Goal: Task Accomplishment & Management: Manage account settings

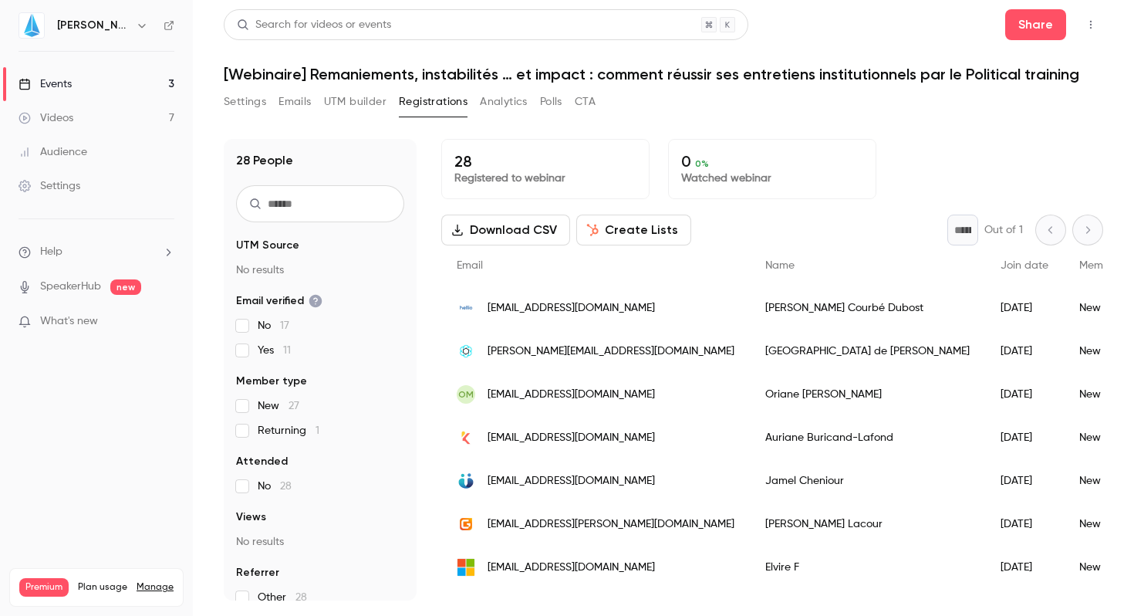
click at [126, 86] on link "Events 3" at bounding box center [96, 84] width 193 height 34
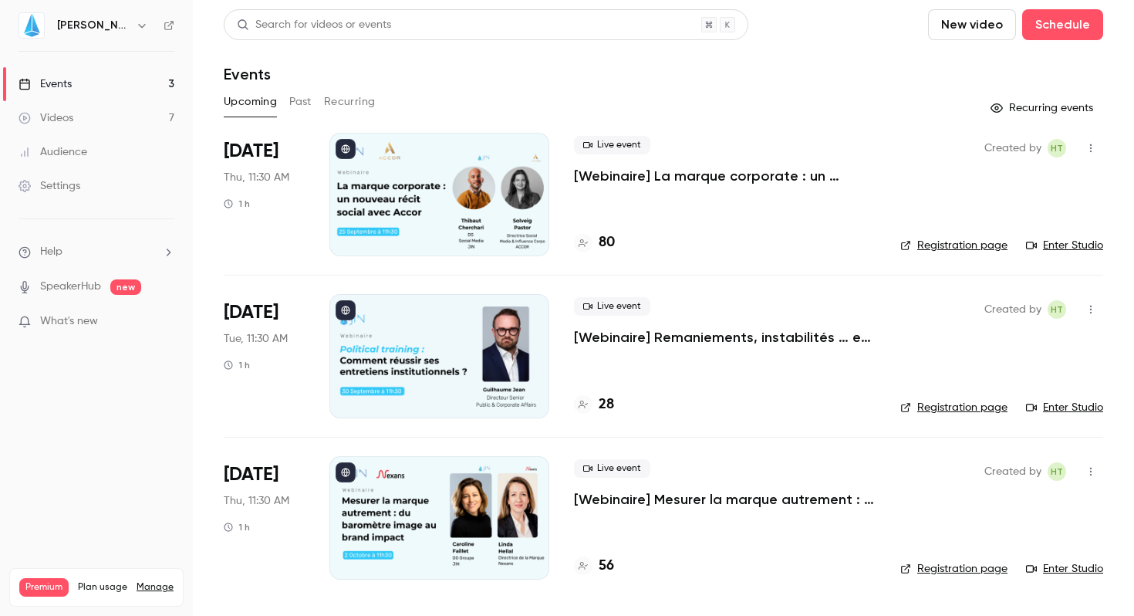
click at [592, 237] on div "80" at bounding box center [594, 242] width 41 height 21
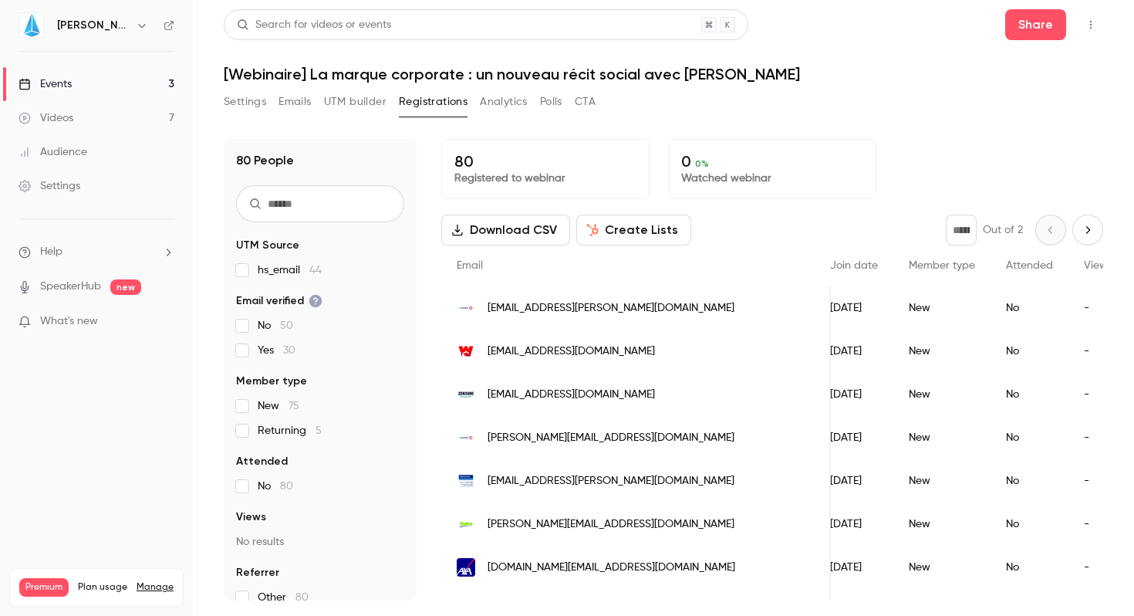
click at [1079, 228] on icon "Next page" at bounding box center [1087, 230] width 17 height 12
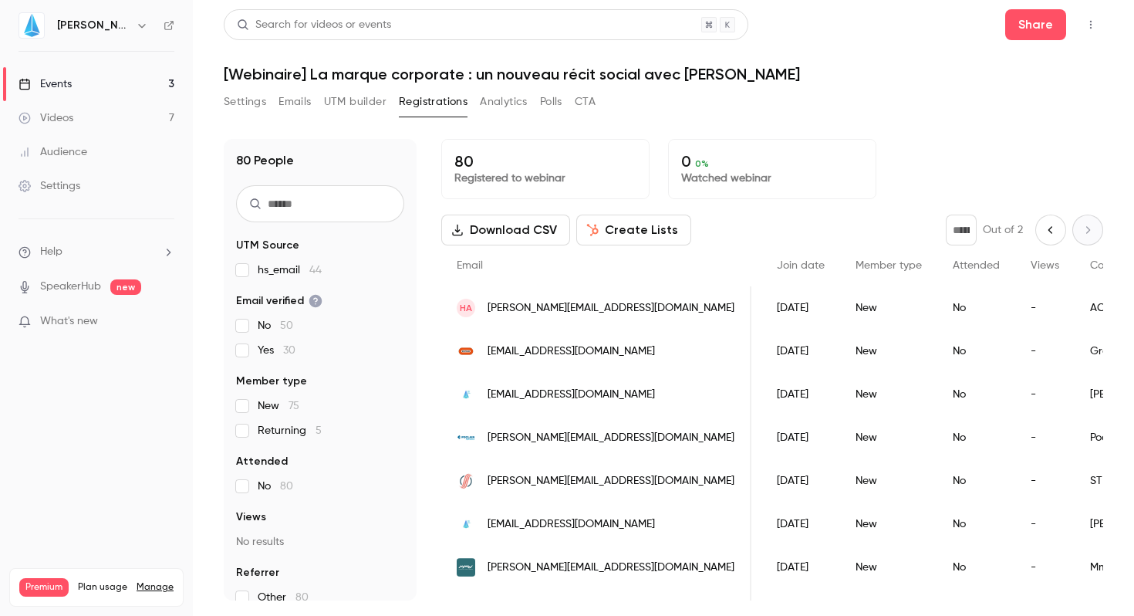
click at [1042, 230] on icon "Previous page" at bounding box center [1050, 230] width 17 height 12
type input "*"
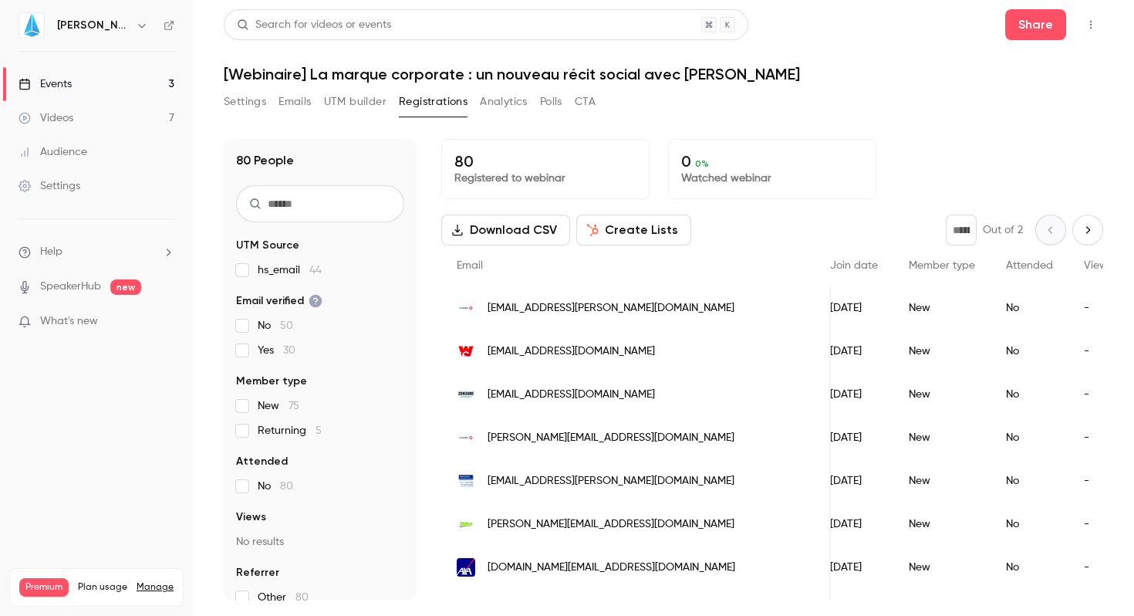
click at [880, 69] on h1 "[Webinaire] La marque corporate : un nouveau récit social avec [PERSON_NAME]" at bounding box center [664, 74] width 880 height 19
click at [58, 74] on link "Events 3" at bounding box center [96, 84] width 193 height 34
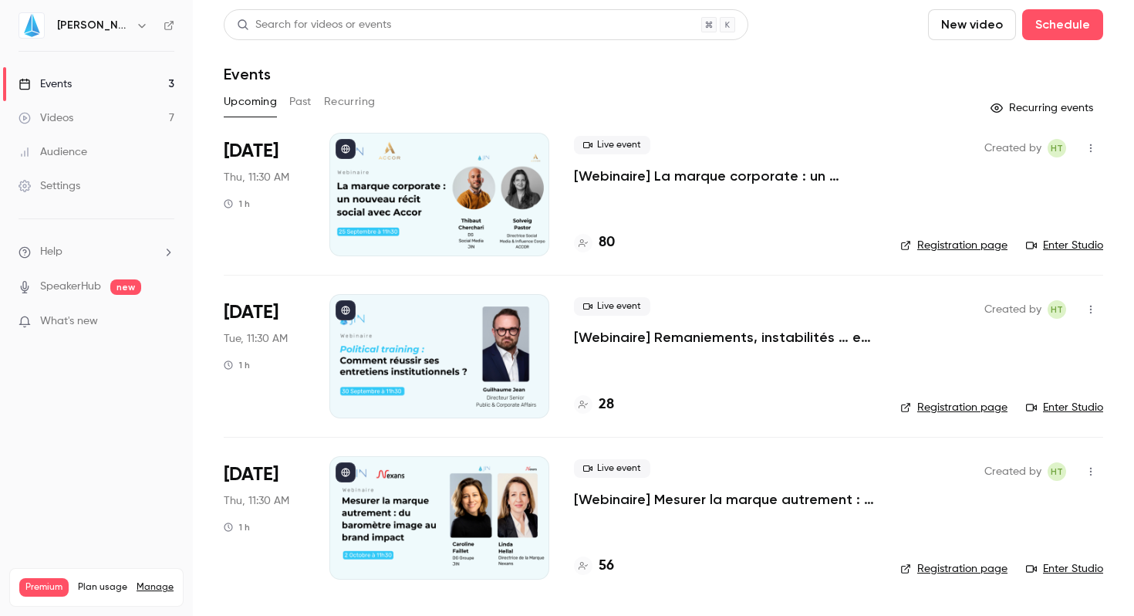
click at [705, 336] on p "[Webinaire] Remaniements, instabilités … et impact : comment réussir ses entret…" at bounding box center [725, 337] width 302 height 19
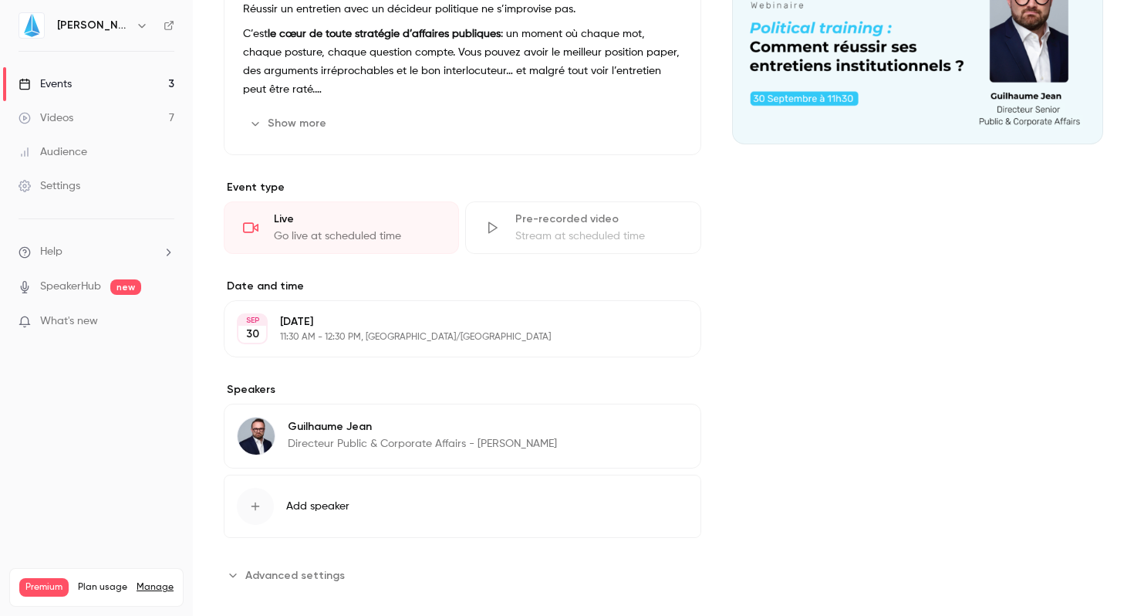
scroll to position [241, 0]
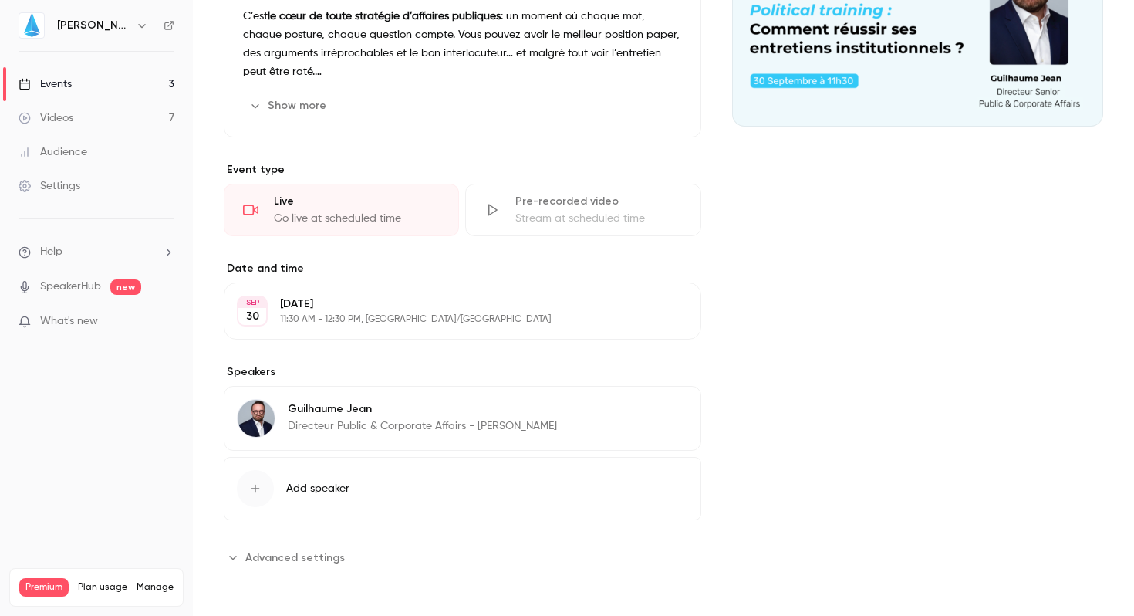
click at [640, 410] on icon "button" at bounding box center [645, 411] width 10 height 10
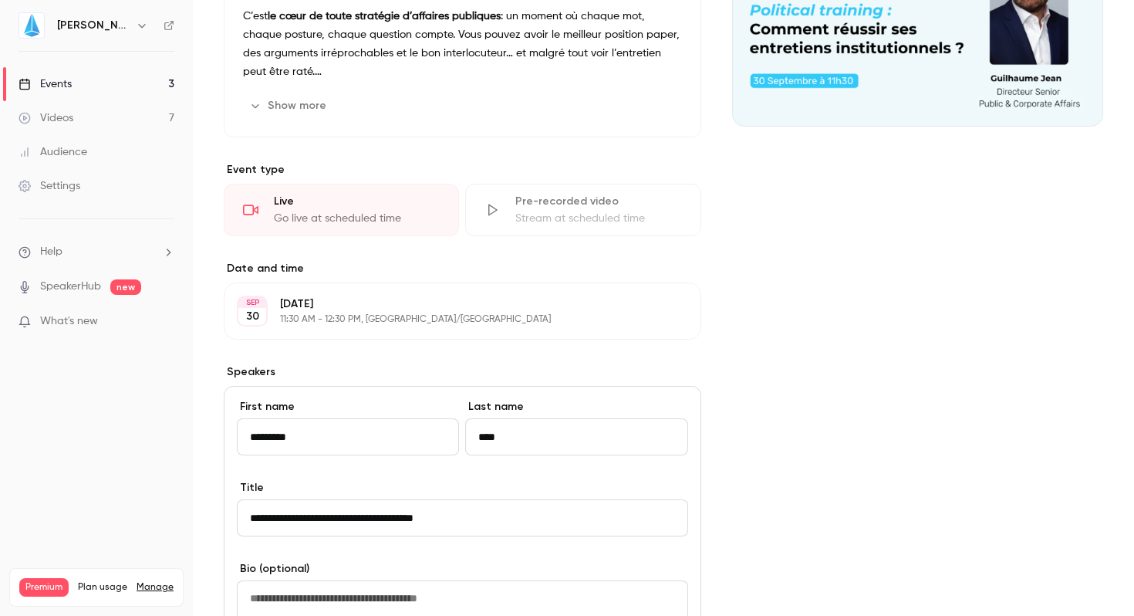
click at [300, 517] on input "**********" at bounding box center [462, 517] width 451 height 37
type input "**********"
click at [772, 485] on div "Cover image" at bounding box center [917, 424] width 371 height 1053
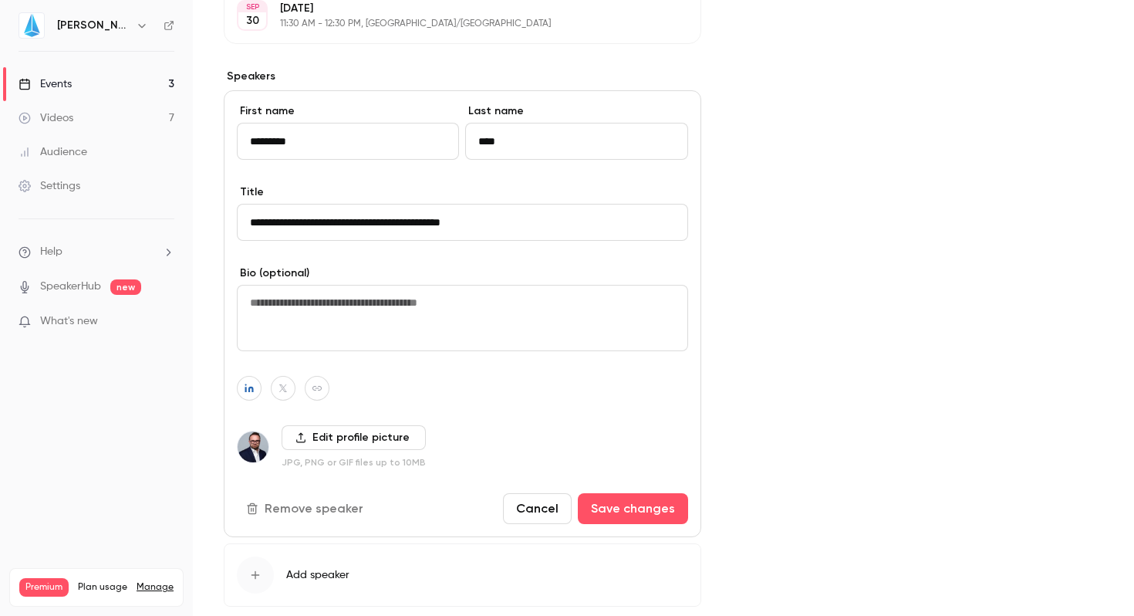
scroll to position [559, 0]
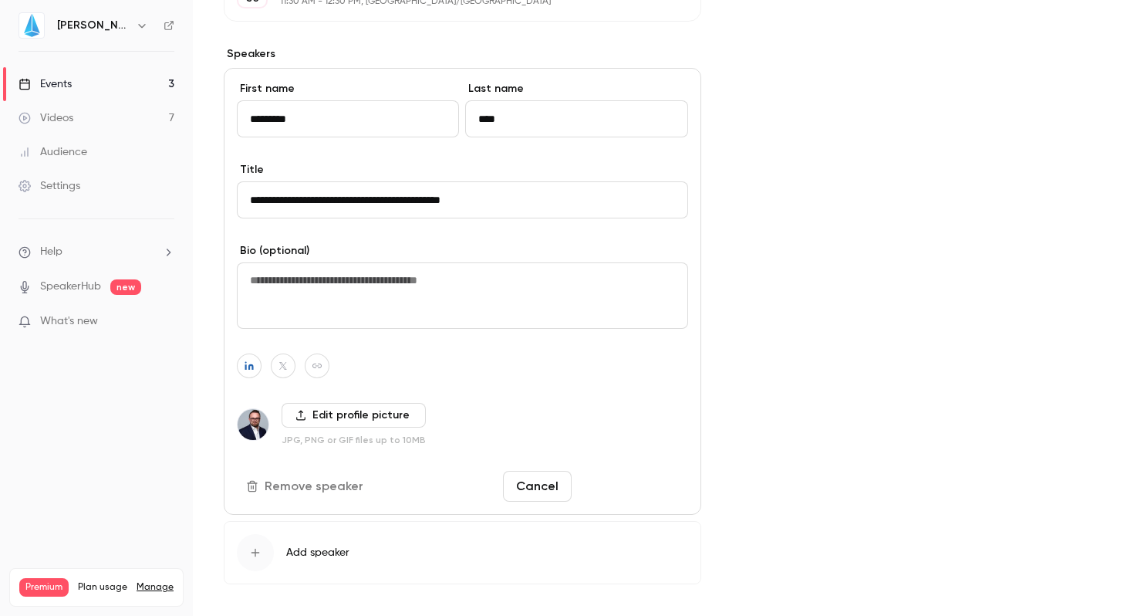
click at [649, 487] on button "Save changes" at bounding box center [633, 486] width 110 height 31
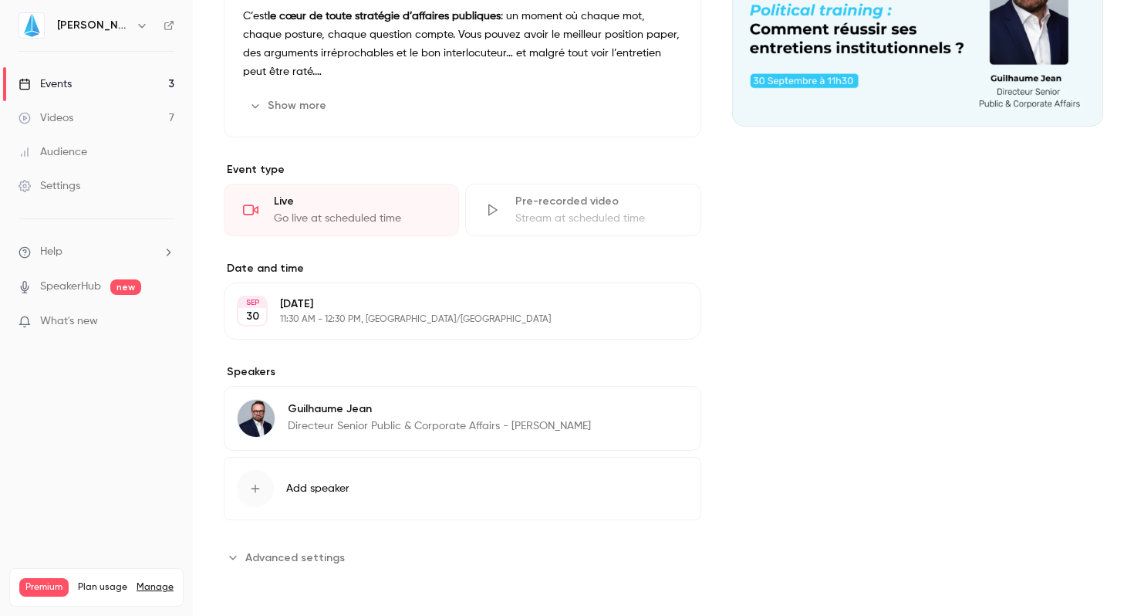
scroll to position [241, 0]
click at [289, 427] on p "Directeur Senior Public & Corporate Affairs - [PERSON_NAME]" at bounding box center [439, 425] width 303 height 15
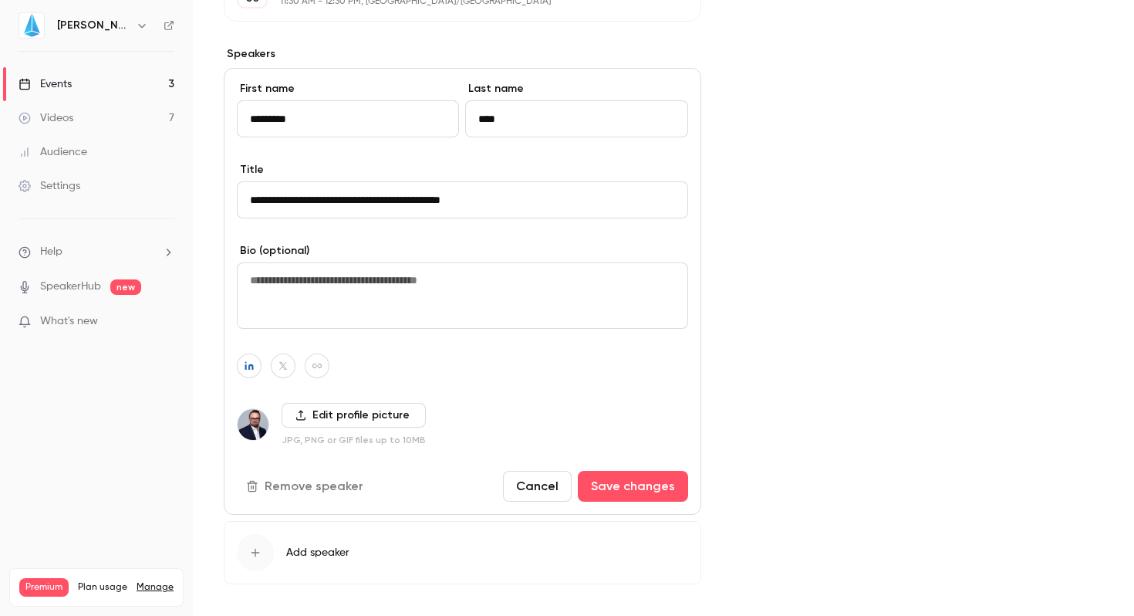
click at [455, 198] on input "**********" at bounding box center [462, 199] width 451 height 37
drag, startPoint x: 458, startPoint y: 198, endPoint x: 240, endPoint y: 178, distance: 219.3
click at [240, 178] on div "**********" at bounding box center [462, 190] width 451 height 56
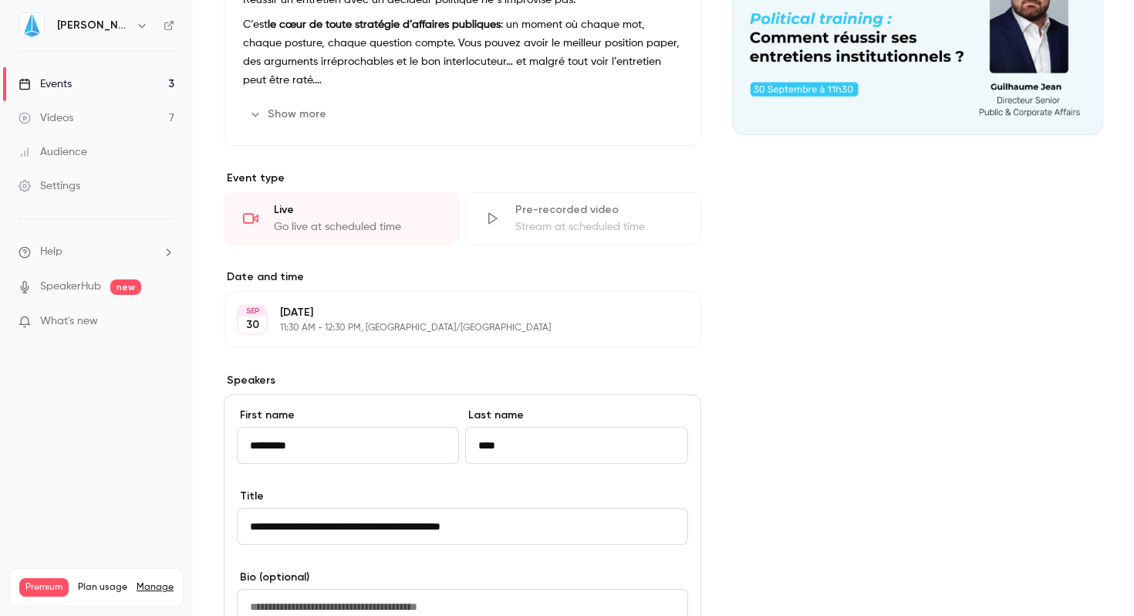
scroll to position [0, 0]
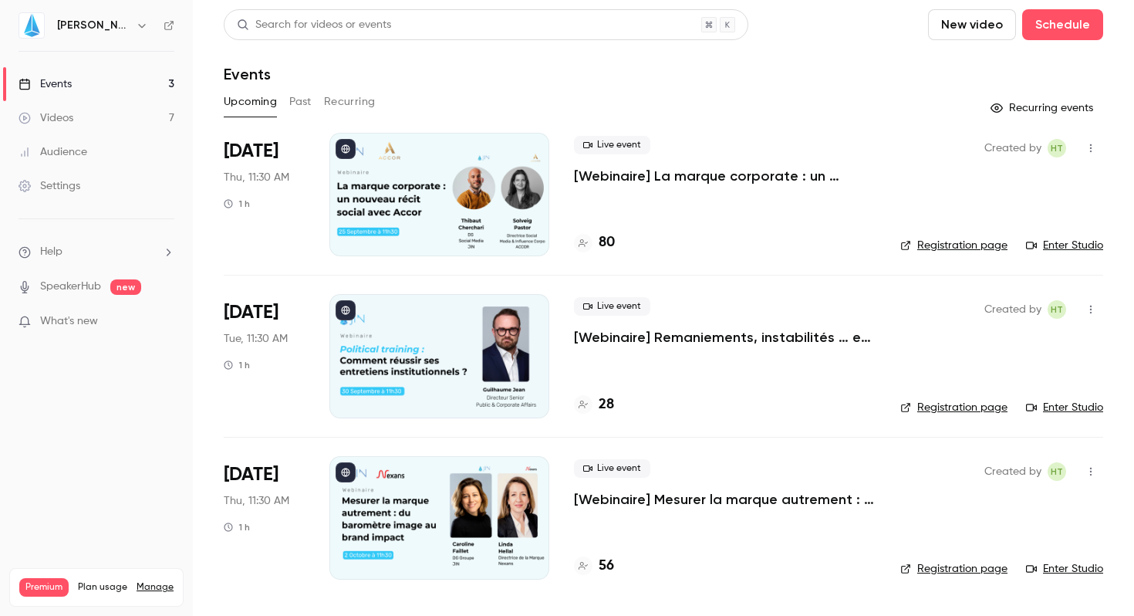
click at [701, 502] on p "[Webinaire] Mesurer la marque autrement : du baromètre image au brand impact" at bounding box center [725, 499] width 302 height 19
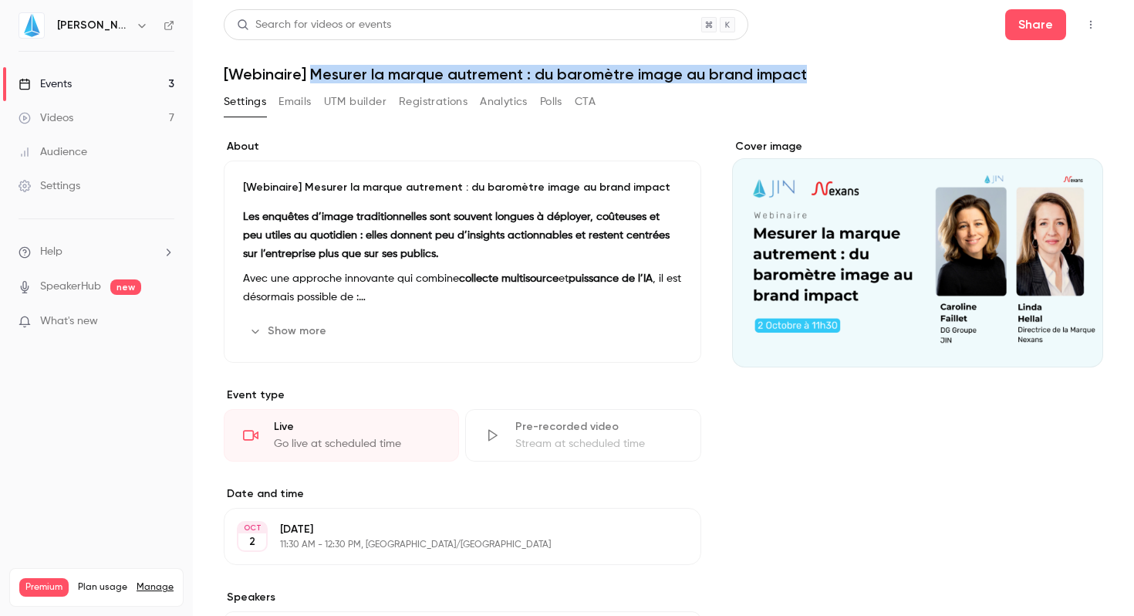
drag, startPoint x: 805, startPoint y: 73, endPoint x: 314, endPoint y: 77, distance: 490.8
click at [314, 77] on h1 "[Webinaire] Mesurer la marque autrement : du baromètre image au brand impact" at bounding box center [664, 74] width 880 height 19
copy h1 "Mesurer la marque autrement : du baromètre image au brand impact"
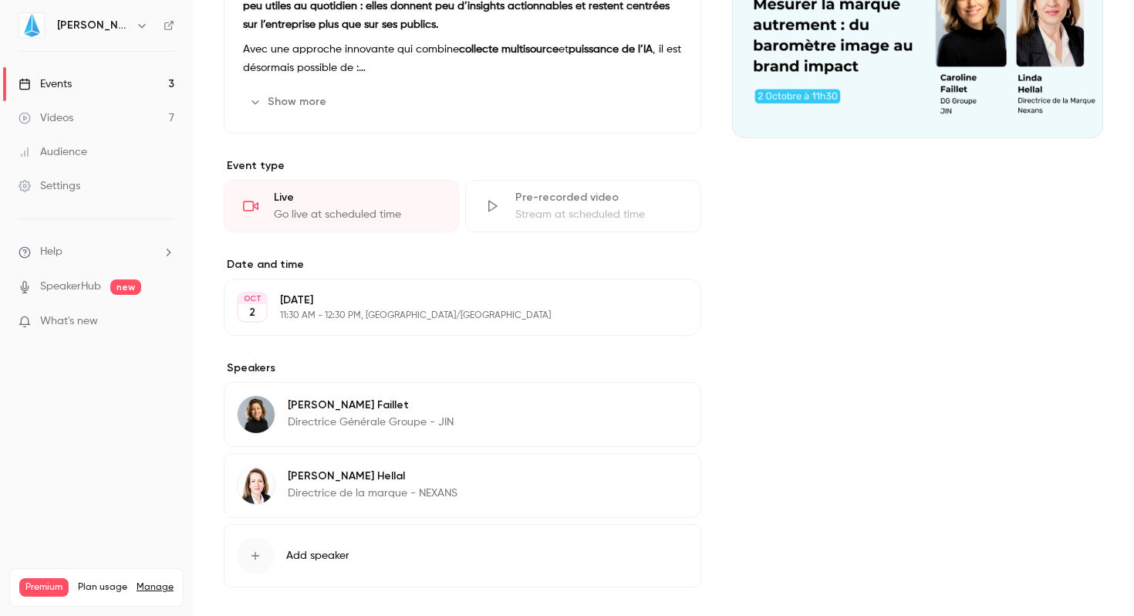
scroll to position [296, 0]
